Goal: Task Accomplishment & Management: Complete application form

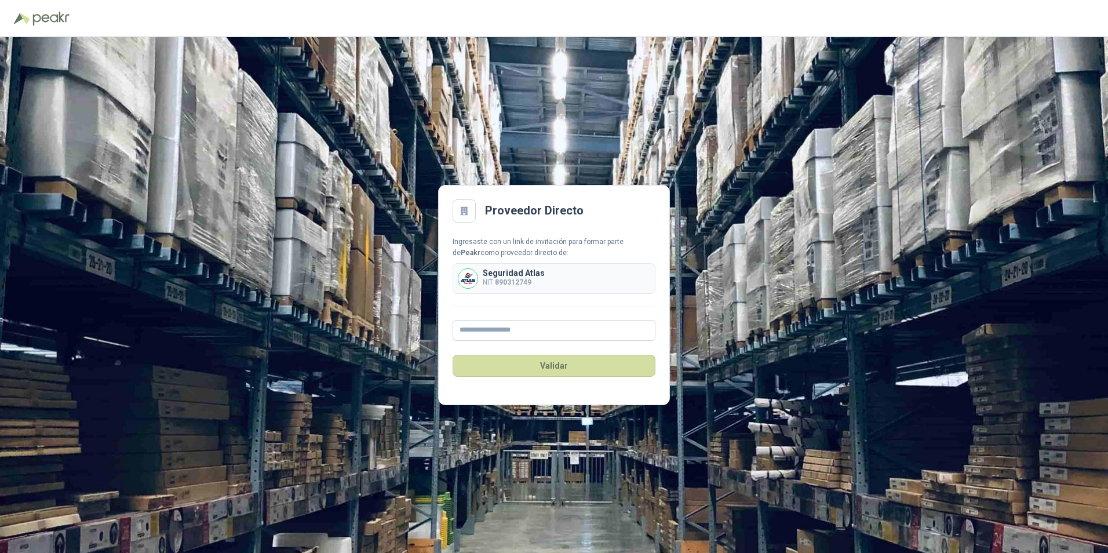
click at [507, 279] on b "890312749" at bounding box center [513, 282] width 37 height 8
click at [485, 333] on input "text" at bounding box center [554, 330] width 203 height 21
type input "**********"
click at [538, 365] on button "Validar" at bounding box center [554, 366] width 203 height 22
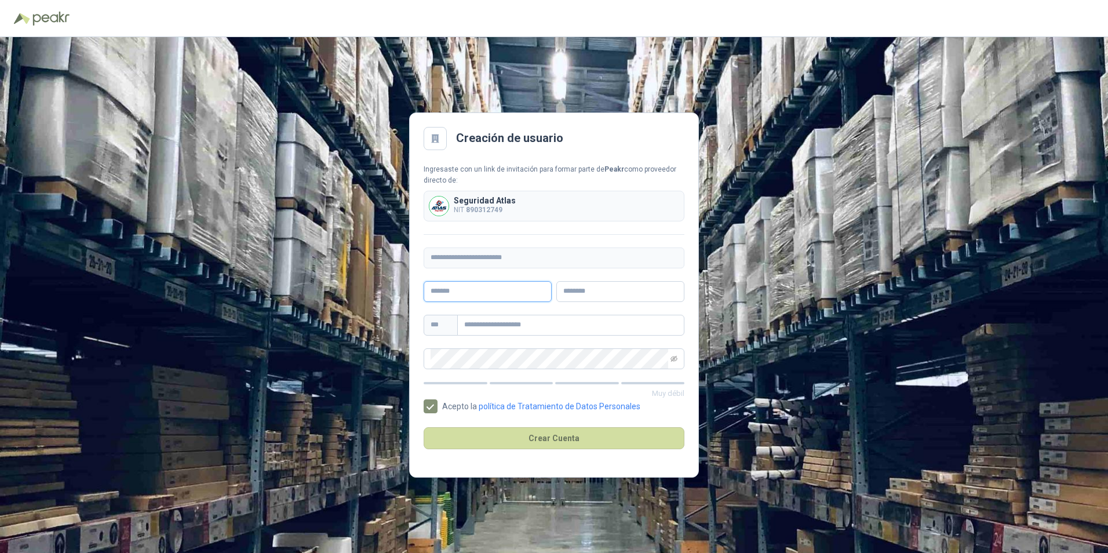
click at [468, 289] on input "text" at bounding box center [488, 291] width 128 height 21
type input "******"
type input "**********"
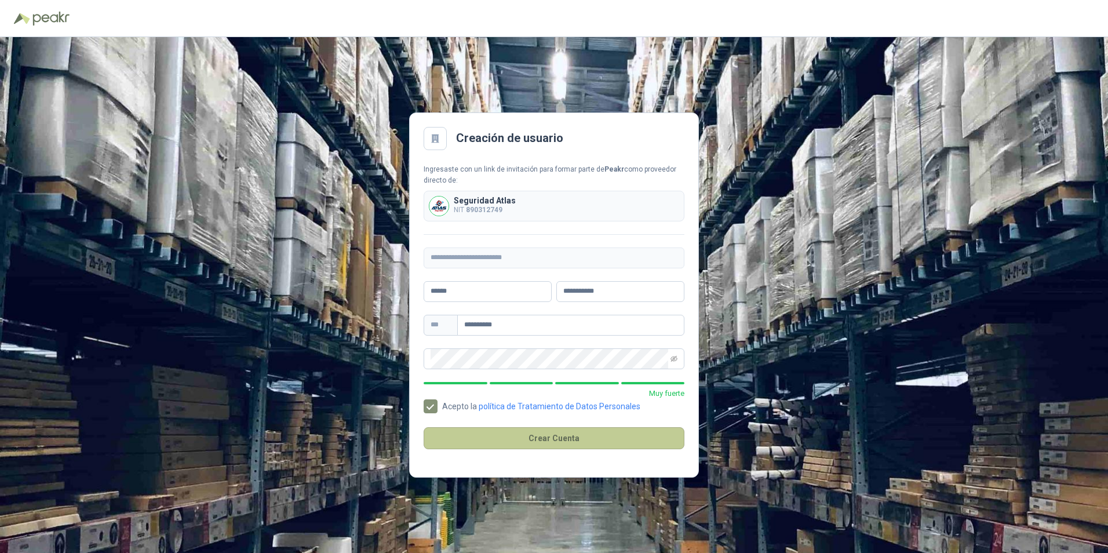
click at [554, 440] on button "Crear Cuenta" at bounding box center [554, 438] width 261 height 22
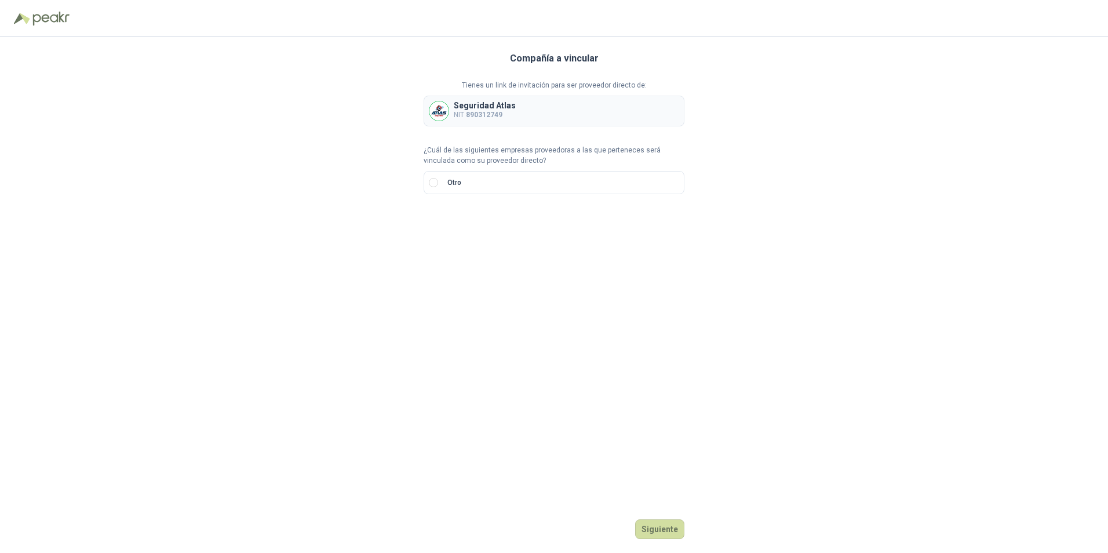
click at [471, 105] on p "Seguridad Atlas" at bounding box center [485, 105] width 62 height 8
click at [453, 110] on div "Seguridad Atlas NIT 890312749" at bounding box center [554, 111] width 261 height 31
click at [658, 529] on button "Siguiente" at bounding box center [659, 529] width 49 height 20
click at [497, 111] on b "890312749" at bounding box center [484, 115] width 37 height 8
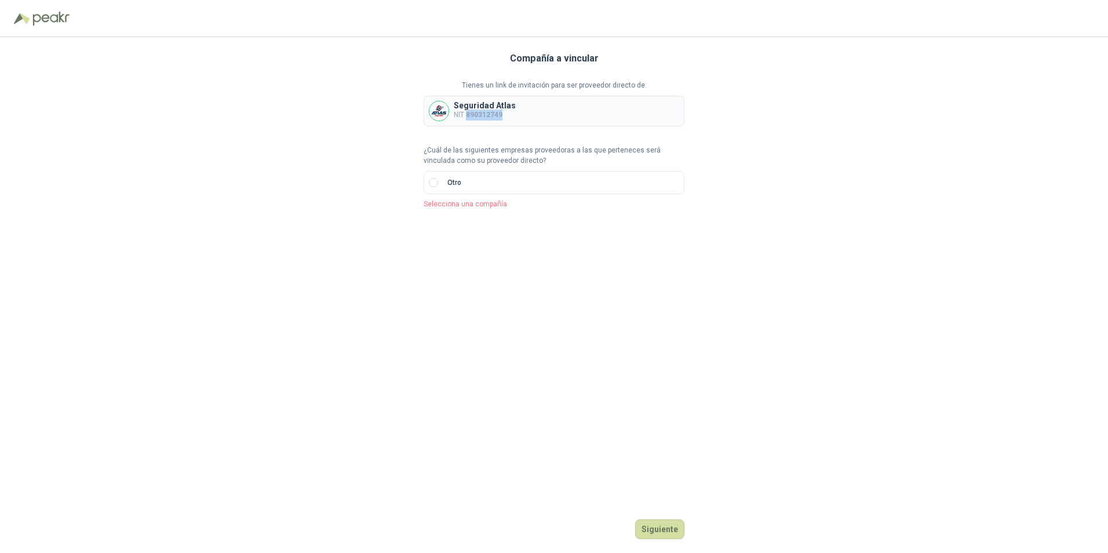
drag, startPoint x: 497, startPoint y: 110, endPoint x: 594, endPoint y: 122, distance: 96.9
click at [594, 122] on div "Seguridad Atlas NIT 890312749" at bounding box center [554, 111] width 261 height 31
click at [492, 217] on input "text" at bounding box center [573, 223] width 204 height 20
type input "********"
click at [655, 529] on button "Siguiente" at bounding box center [659, 529] width 49 height 20
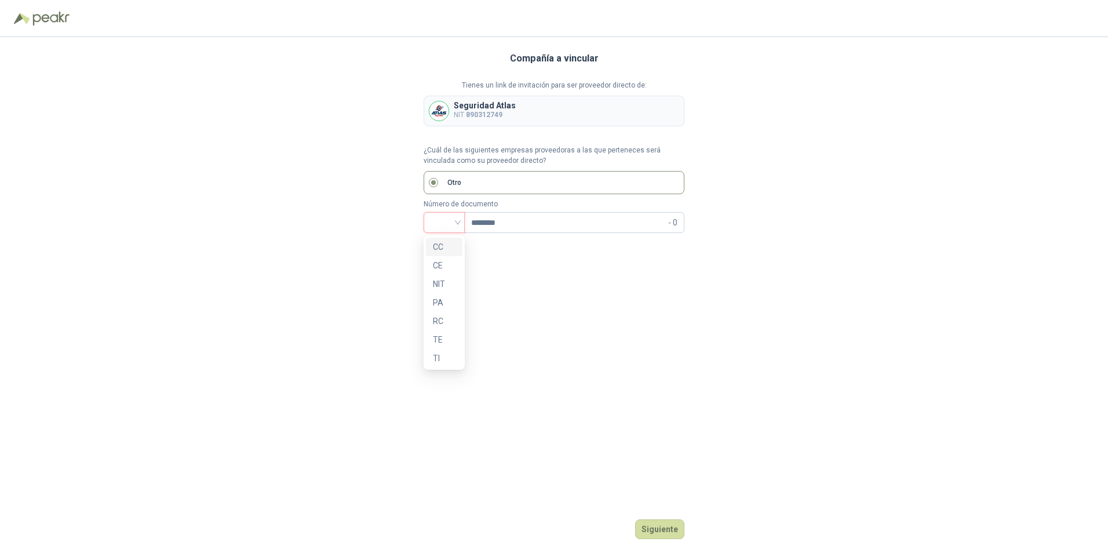
click at [460, 226] on div at bounding box center [444, 222] width 41 height 21
click at [440, 250] on div "CC" at bounding box center [444, 247] width 23 height 13
click at [656, 532] on button "Siguiente" at bounding box center [659, 529] width 49 height 20
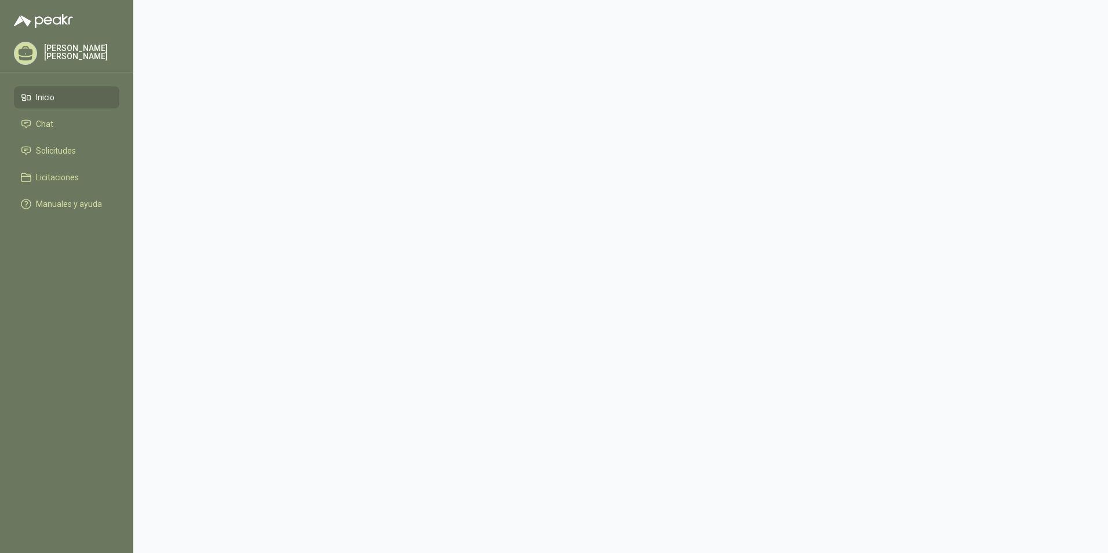
click at [54, 51] on p "[PERSON_NAME]" at bounding box center [81, 52] width 75 height 16
click at [210, 84] on p "[PERSON_NAME]" at bounding box center [259, 80] width 146 height 9
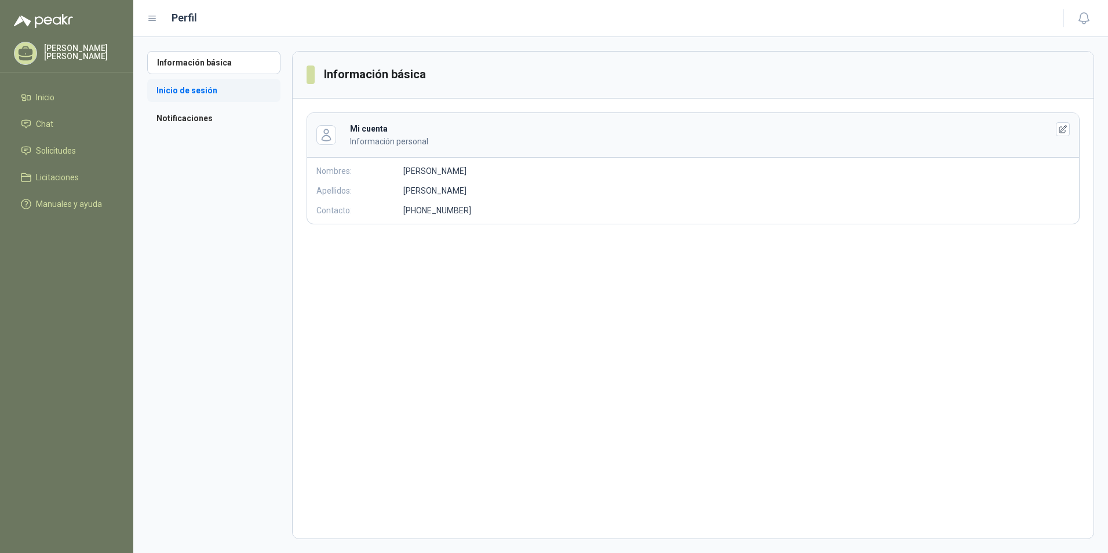
click at [183, 90] on li "Inicio de sesión" at bounding box center [213, 90] width 133 height 23
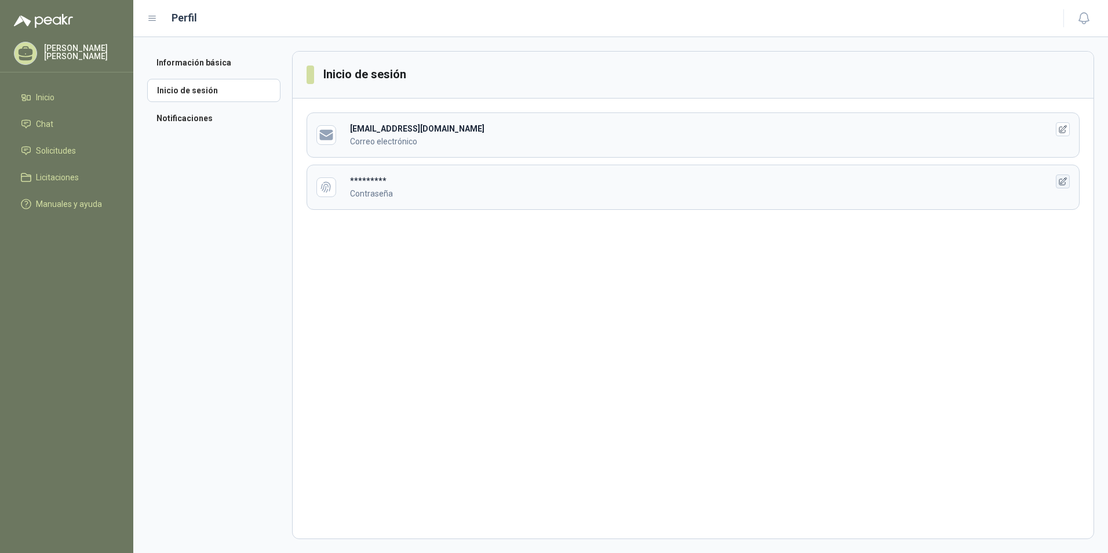
click at [1063, 180] on icon "button" at bounding box center [1064, 182] width 10 height 10
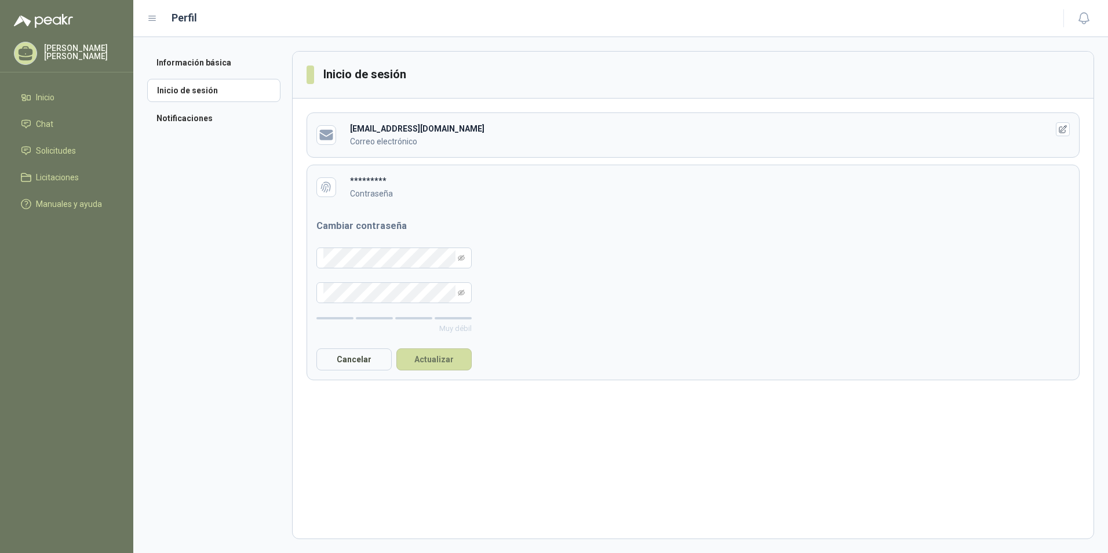
click at [1063, 180] on header "********* Contraseña" at bounding box center [693, 187] width 772 height 44
click at [45, 97] on span "Inicio" at bounding box center [45, 97] width 19 height 13
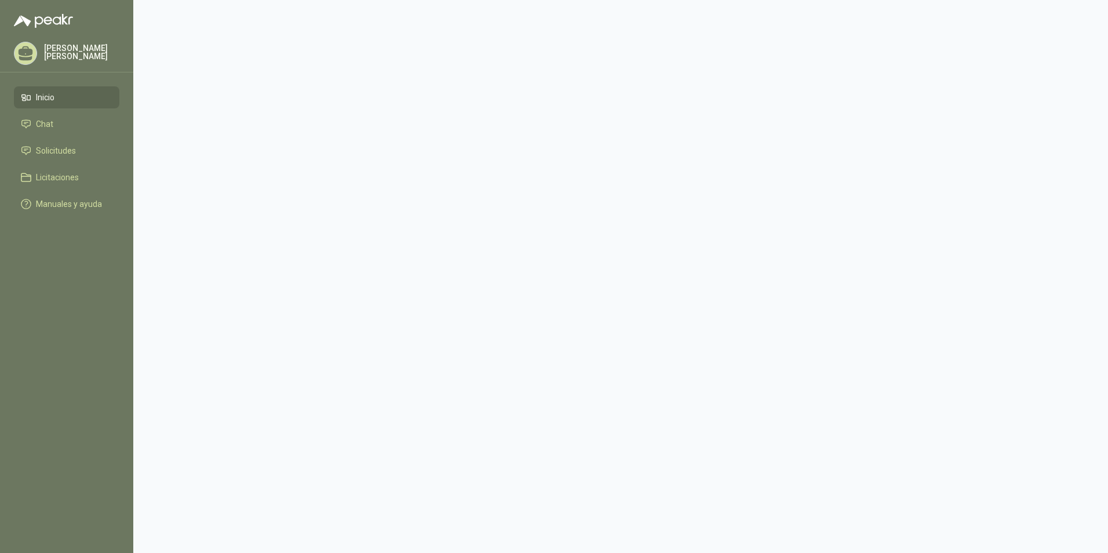
click at [45, 97] on span "Inicio" at bounding box center [45, 97] width 19 height 13
click at [42, 124] on span "Chat" at bounding box center [44, 124] width 17 height 13
click at [43, 99] on span "Inicio" at bounding box center [45, 97] width 19 height 13
click at [63, 200] on span "Manuales y ayuda" at bounding box center [69, 204] width 66 height 13
click at [56, 205] on span "Manuales y ayuda" at bounding box center [69, 204] width 66 height 13
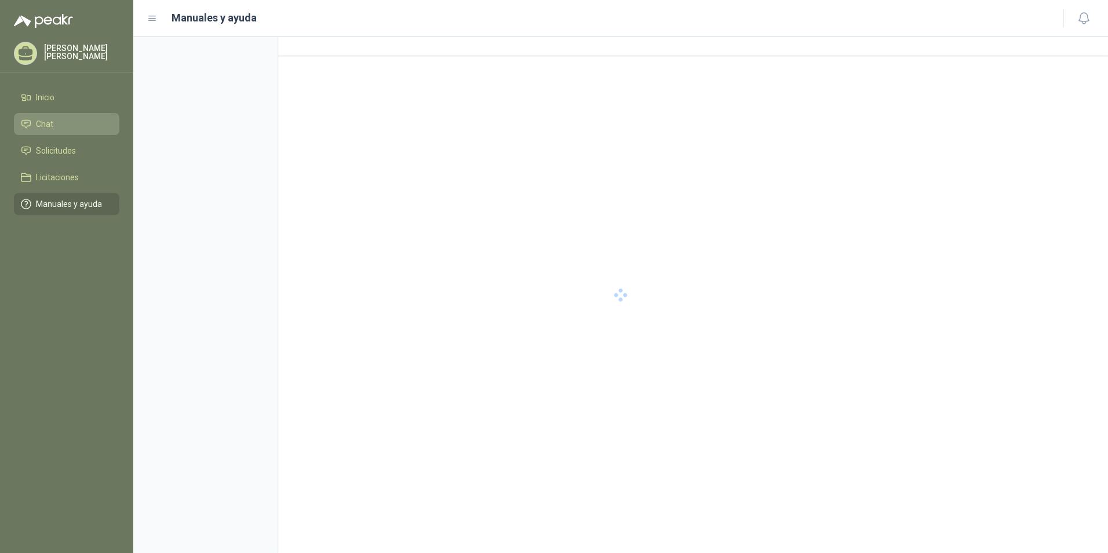
click at [40, 122] on span "Chat" at bounding box center [44, 124] width 17 height 13
click at [75, 203] on span "Manuales y ayuda" at bounding box center [69, 204] width 66 height 13
click at [71, 177] on span "Licitaciones" at bounding box center [57, 177] width 43 height 13
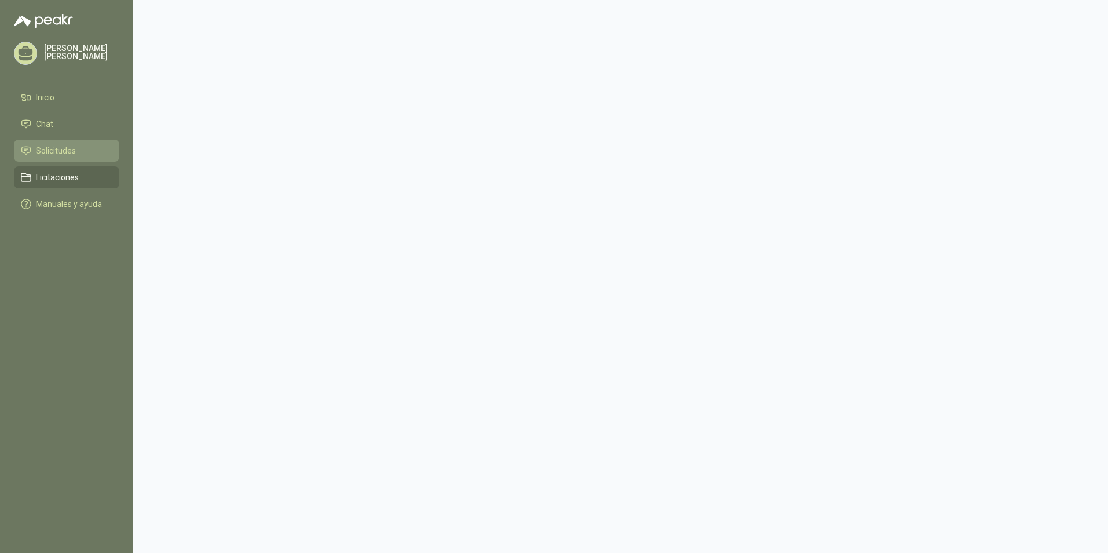
click at [66, 148] on span "Solicitudes" at bounding box center [56, 150] width 40 height 13
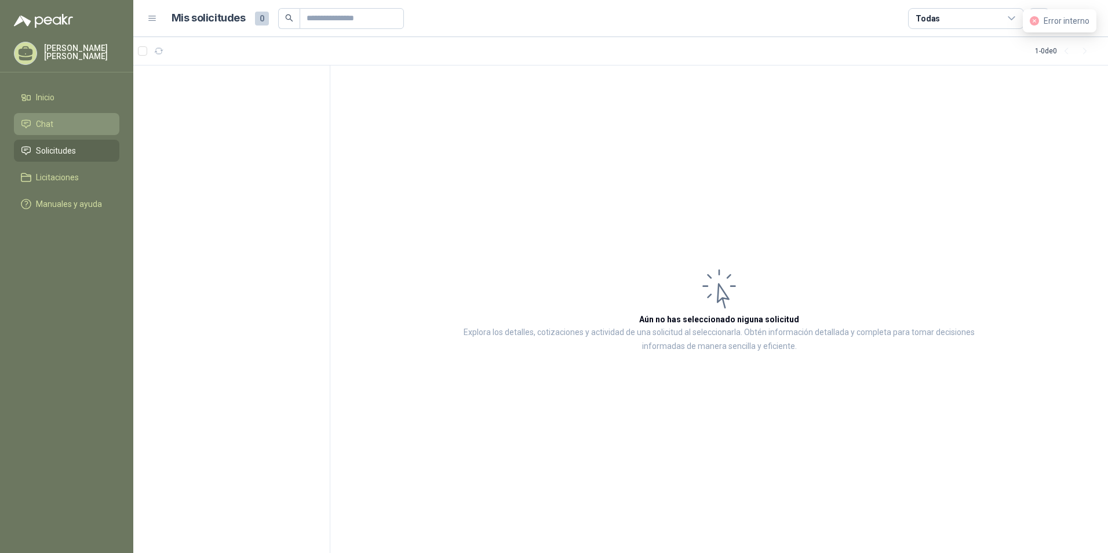
click at [43, 127] on span "Chat" at bounding box center [44, 124] width 17 height 13
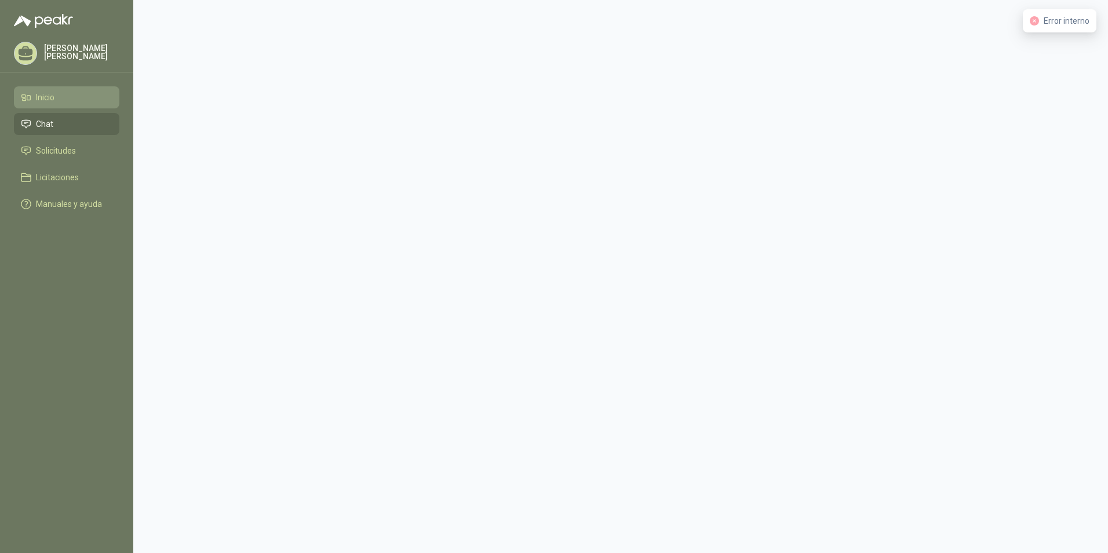
click at [38, 99] on span "Inicio" at bounding box center [45, 97] width 19 height 13
click at [24, 52] on icon at bounding box center [26, 51] width 14 height 10
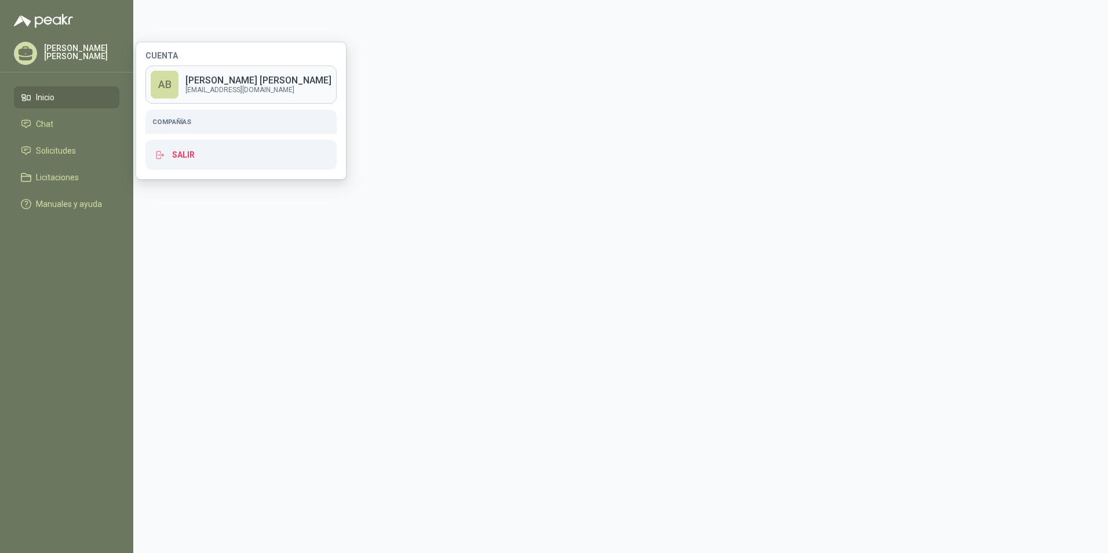
click at [187, 87] on p "[EMAIL_ADDRESS][DOMAIN_NAME]" at bounding box center [259, 89] width 146 height 7
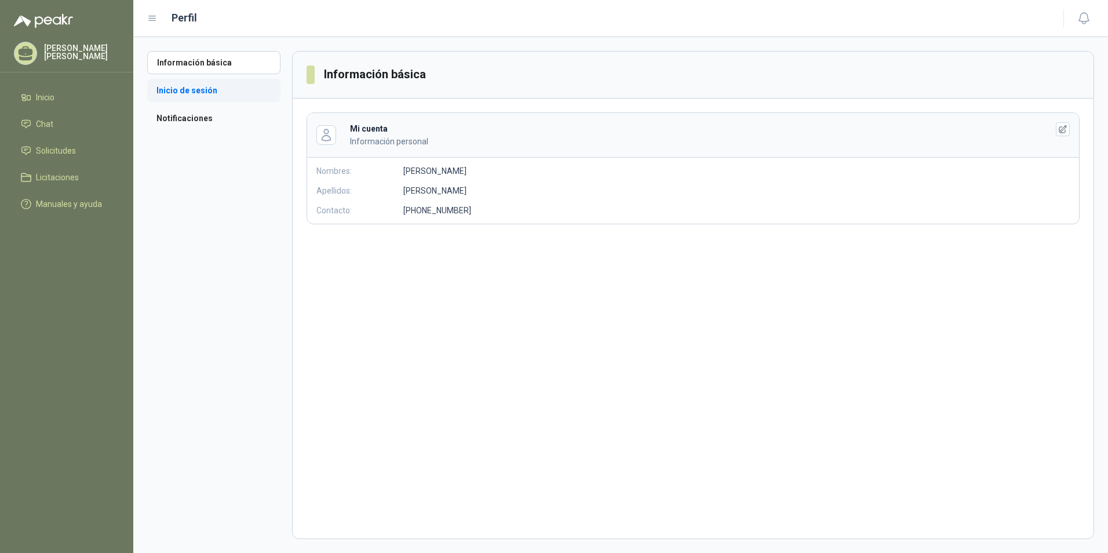
click at [191, 92] on li "Inicio de sesión" at bounding box center [213, 90] width 133 height 23
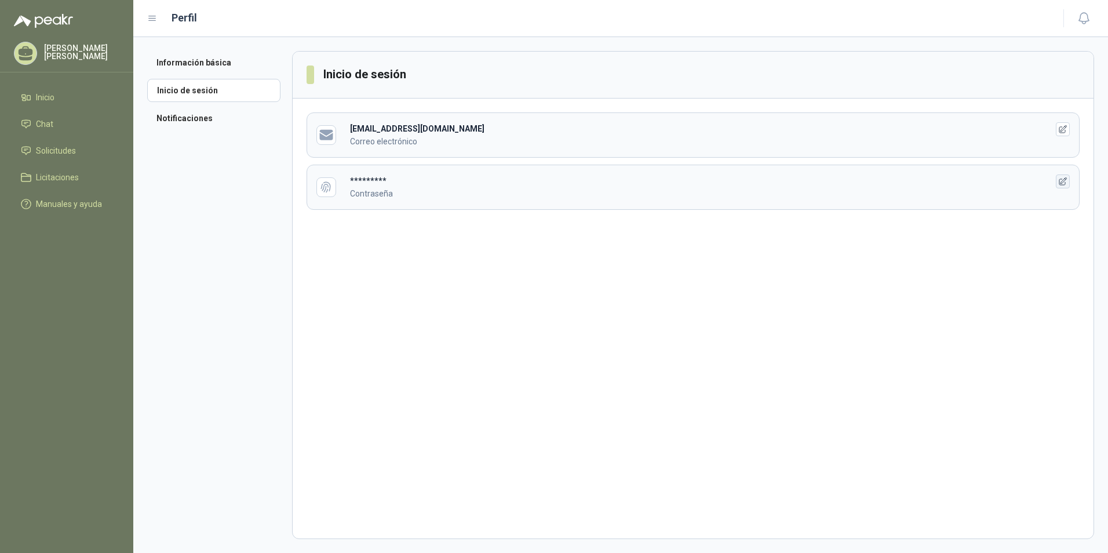
click at [1062, 180] on icon "button" at bounding box center [1064, 182] width 10 height 10
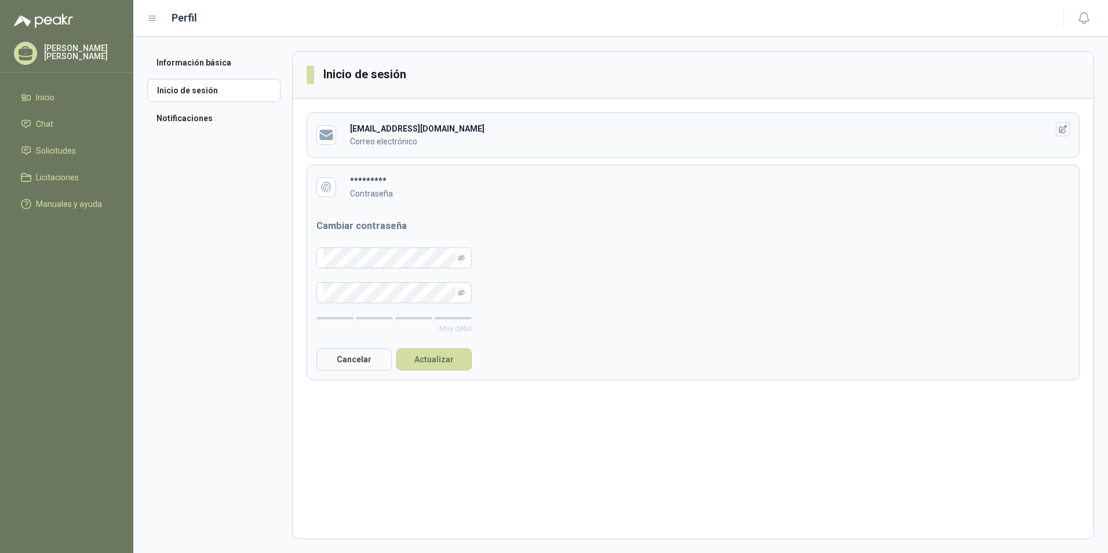
click at [57, 42] on div "[PERSON_NAME]" at bounding box center [67, 53] width 106 height 23
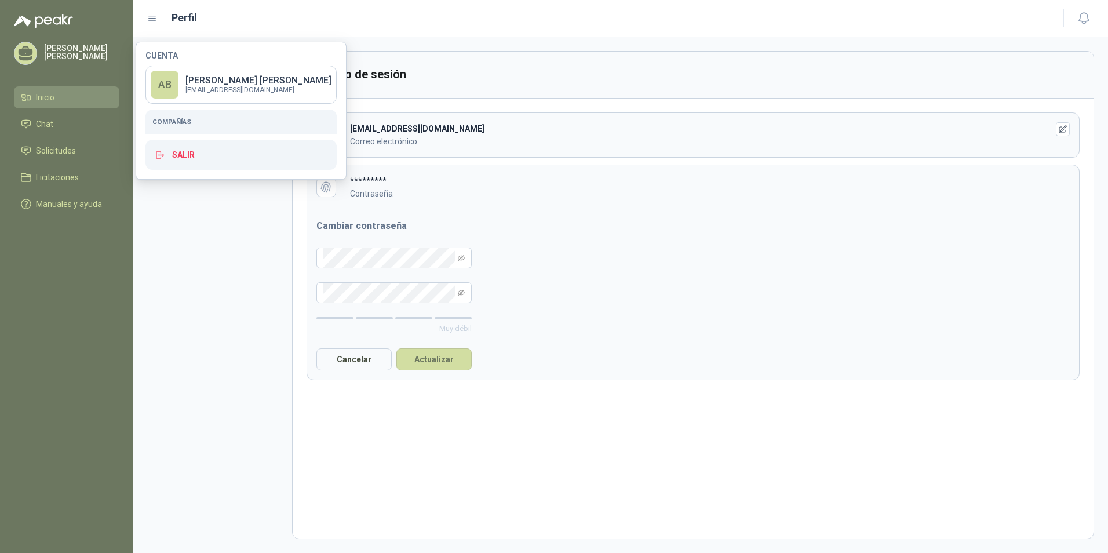
click at [34, 101] on li "Inicio" at bounding box center [67, 97] width 92 height 13
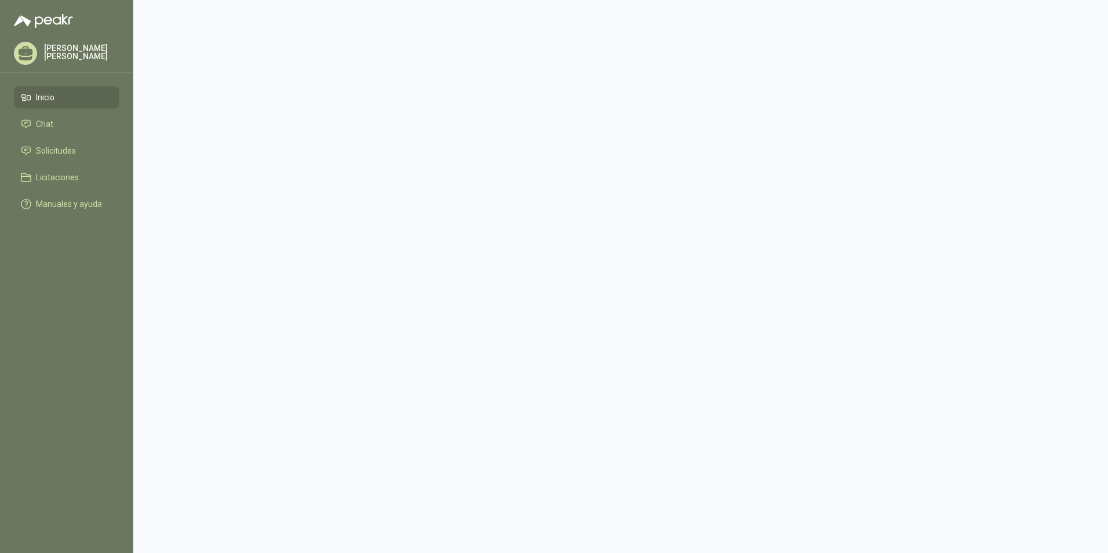
click at [52, 104] on link "Inicio" at bounding box center [67, 97] width 106 height 22
